Goal: Task Accomplishment & Management: Complete application form

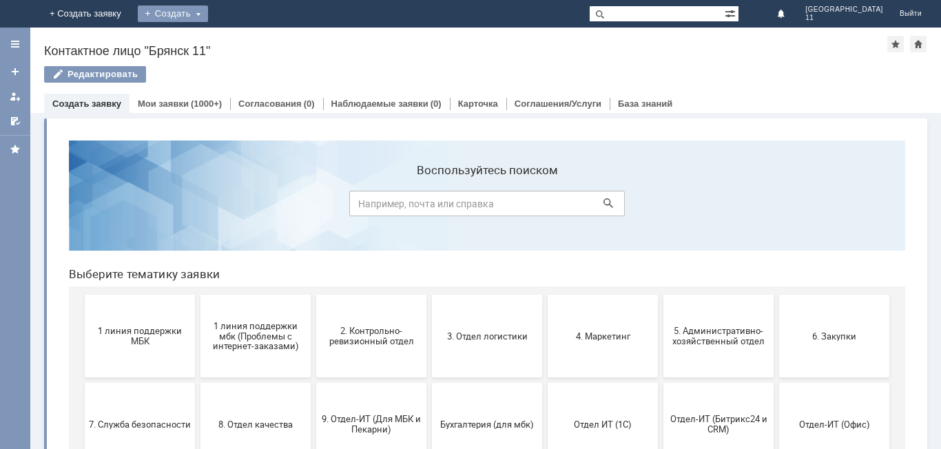
click at [208, 14] on div "Создать" at bounding box center [173, 14] width 70 height 17
click at [245, 36] on link "Заявка" at bounding box center [193, 41] width 105 height 17
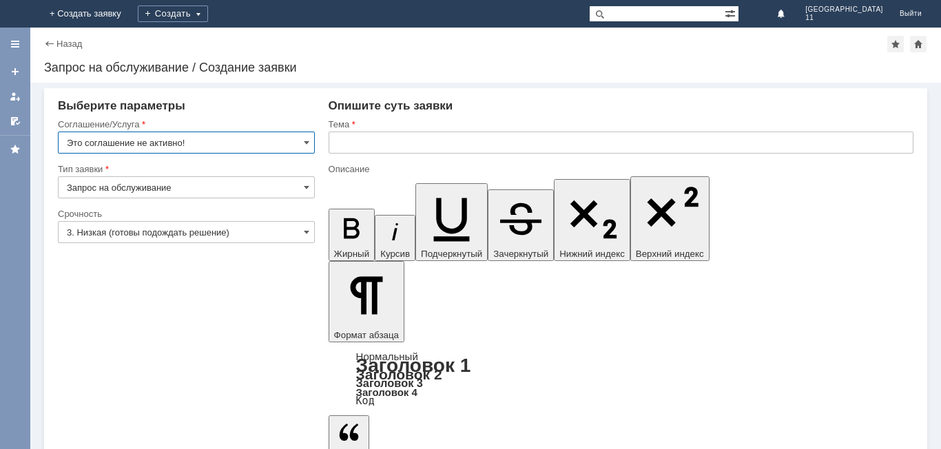
click at [302, 139] on input "Это соглашение не активно!" at bounding box center [186, 143] width 257 height 22
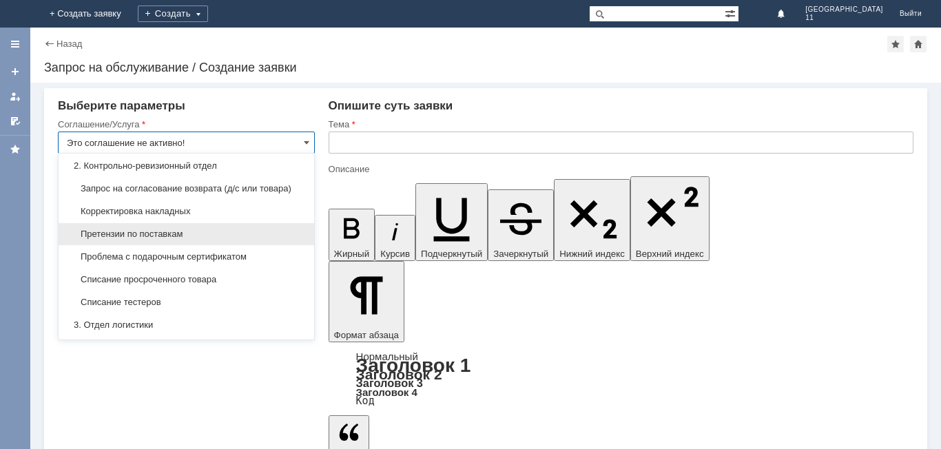
scroll to position [207, 0]
click at [178, 239] on span "Претензии по поставкам" at bounding box center [186, 233] width 239 height 11
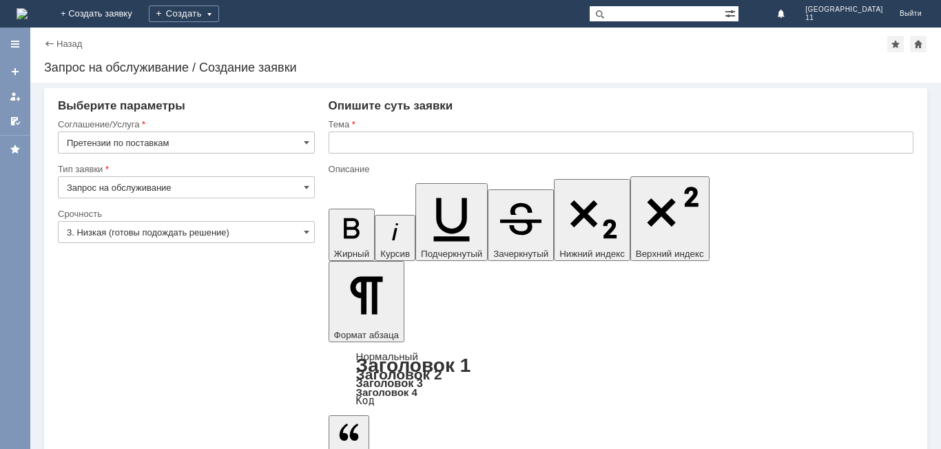
type input "Претензии по поставкам"
click at [177, 234] on input "3. Низкая (готовы подождать решение)" at bounding box center [186, 232] width 257 height 22
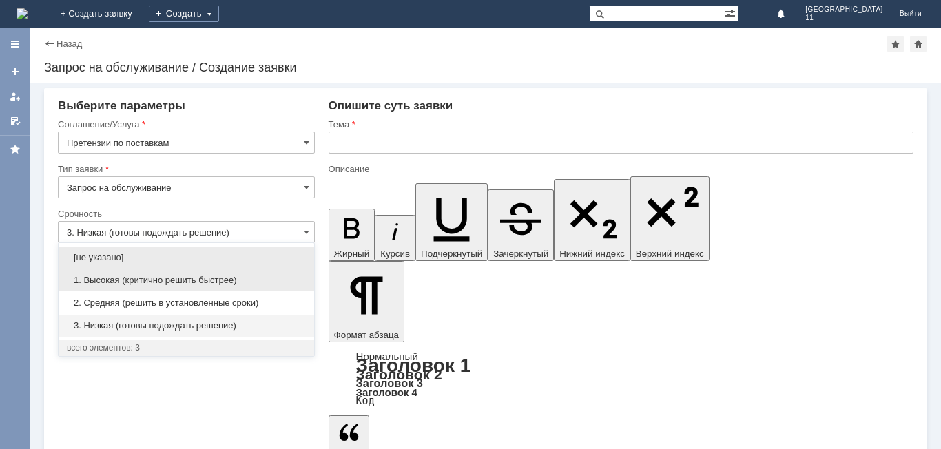
click at [154, 276] on span "1. Высокая (критично решить быстрее)" at bounding box center [186, 280] width 239 height 11
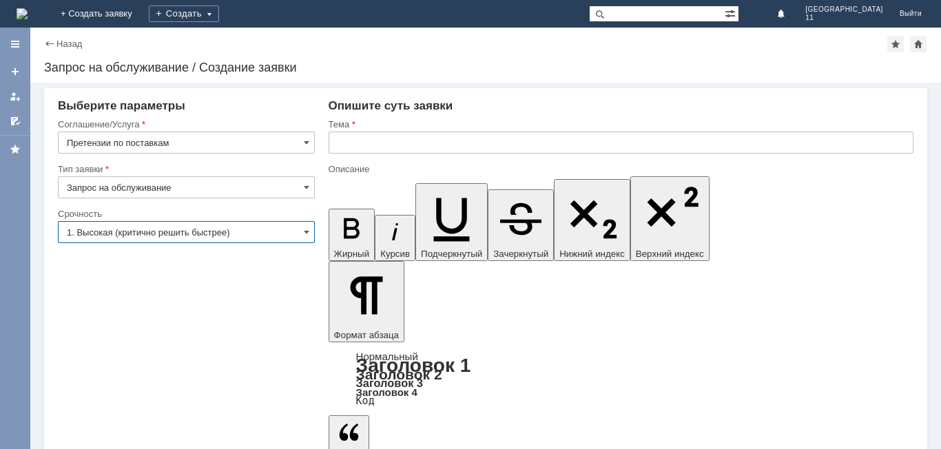
type input "1. Высокая (критично решить быстрее)"
click at [337, 143] on input "text" at bounding box center [621, 143] width 585 height 22
